Goal: Answer question/provide support: Share knowledge or assist other users

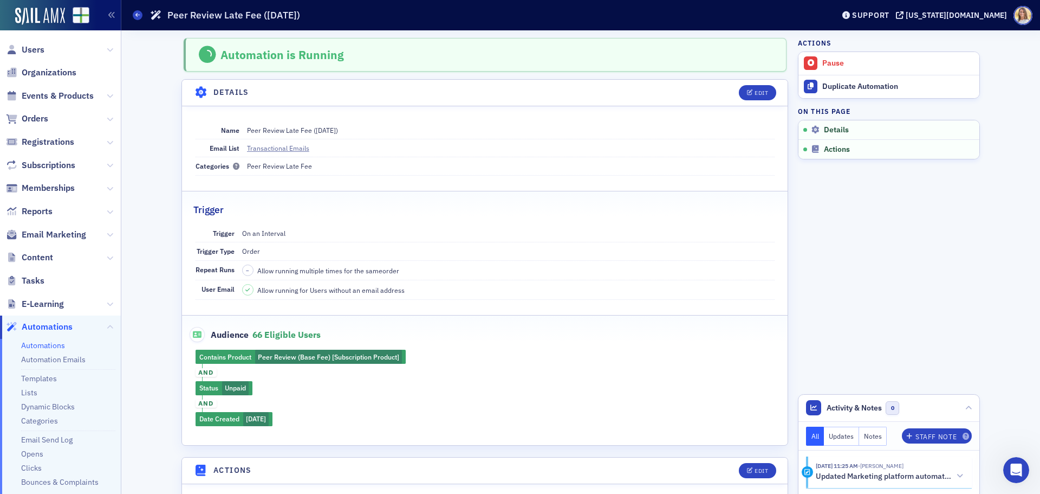
scroll to position [141, 0]
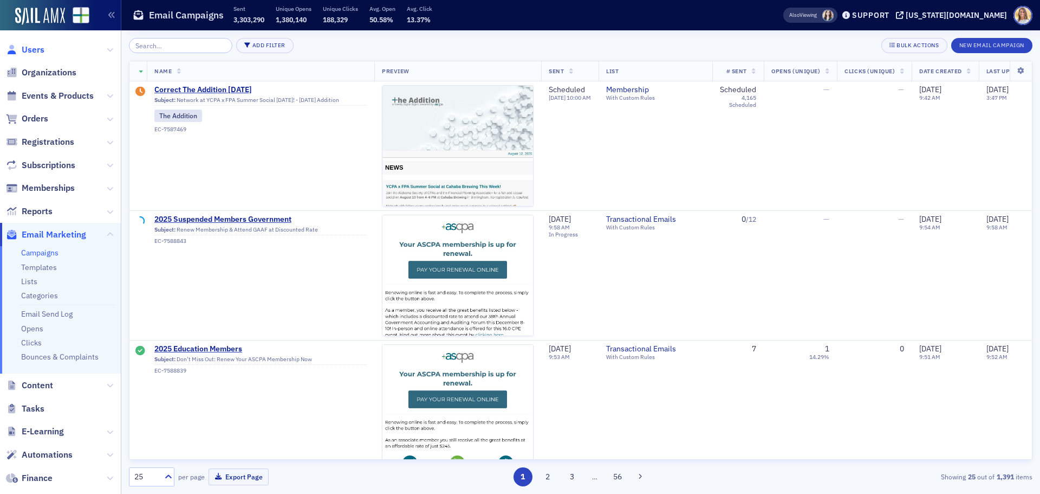
click at [35, 50] on span "Users" at bounding box center [33, 50] width 23 height 12
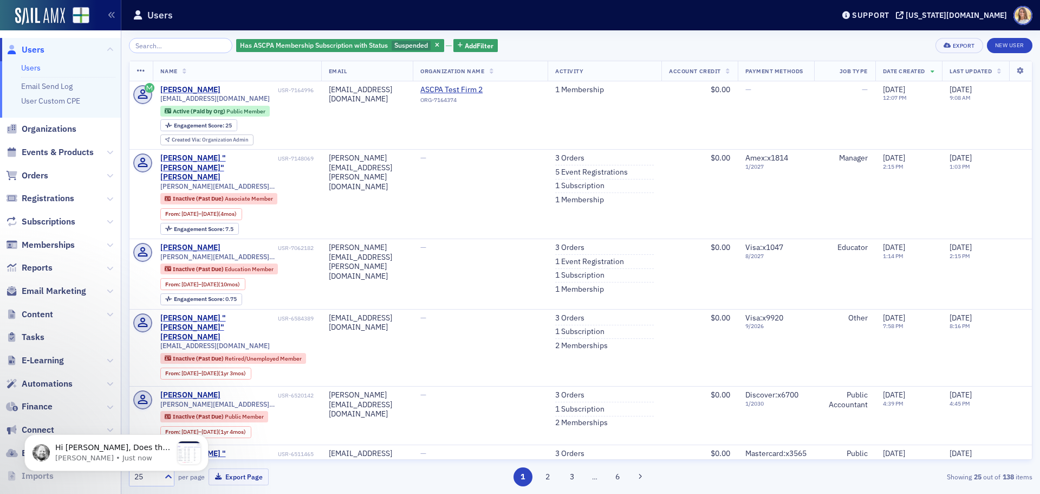
scroll to position [2, 0]
click at [140, 447] on p "Hi Bethany, Does this report do what you need? The View at the bottom will need…" at bounding box center [113, 447] width 117 height 11
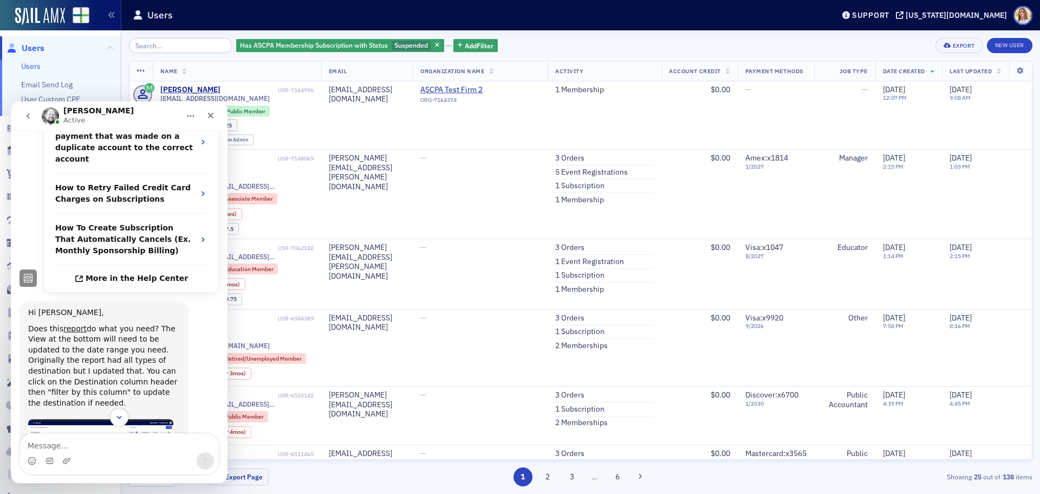
scroll to position [330, 0]
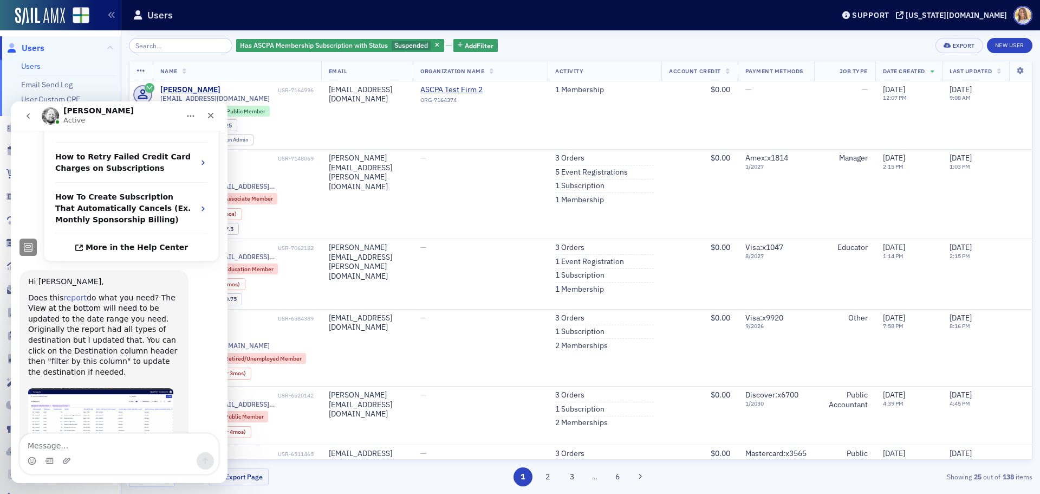
click at [71, 293] on link "report" at bounding box center [74, 297] width 23 height 9
